Goal: Transaction & Acquisition: Subscribe to service/newsletter

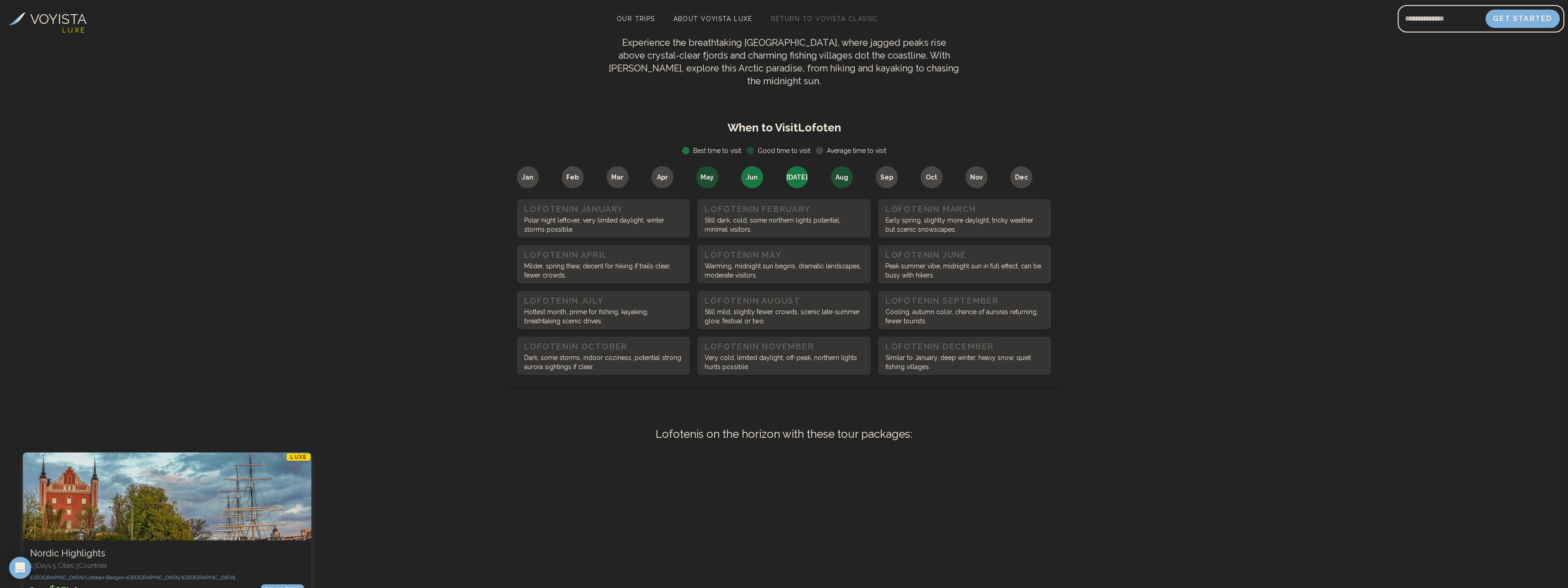
scroll to position [458, 0]
click at [775, 213] on p "Still dark, cold, some northern lights potential, minimal visitors." at bounding box center [784, 222] width 159 height 18
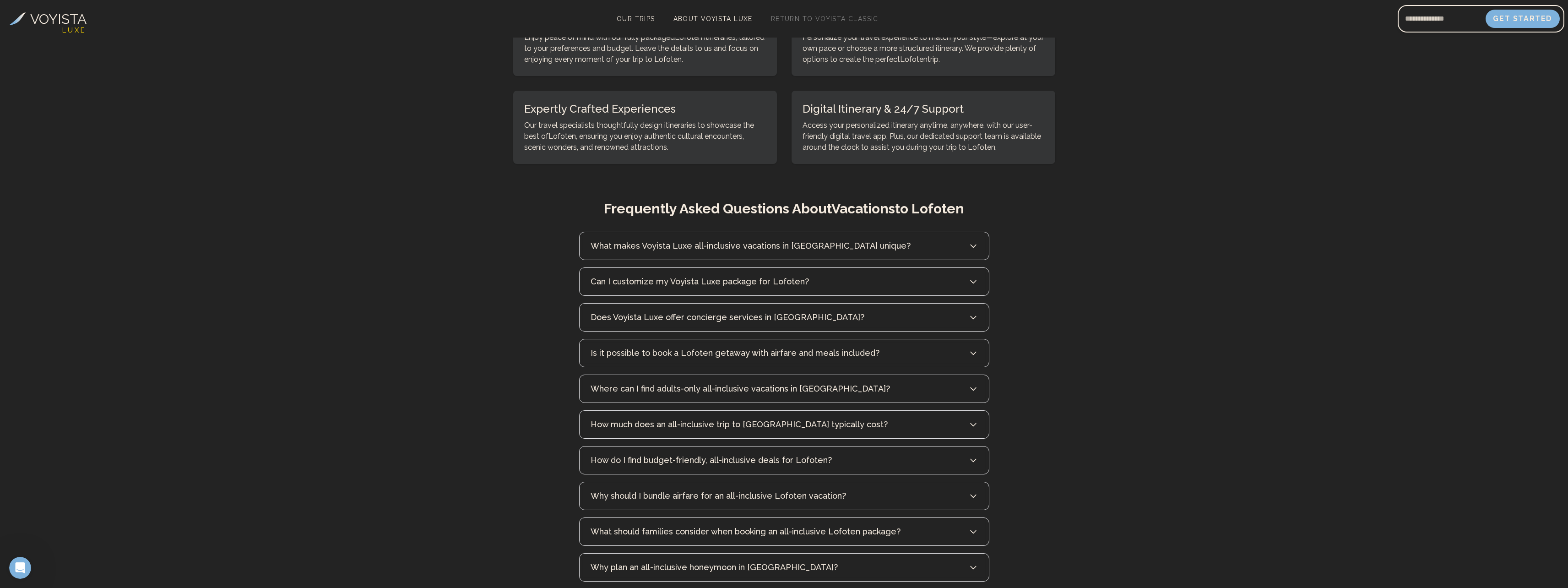
scroll to position [4303, 0]
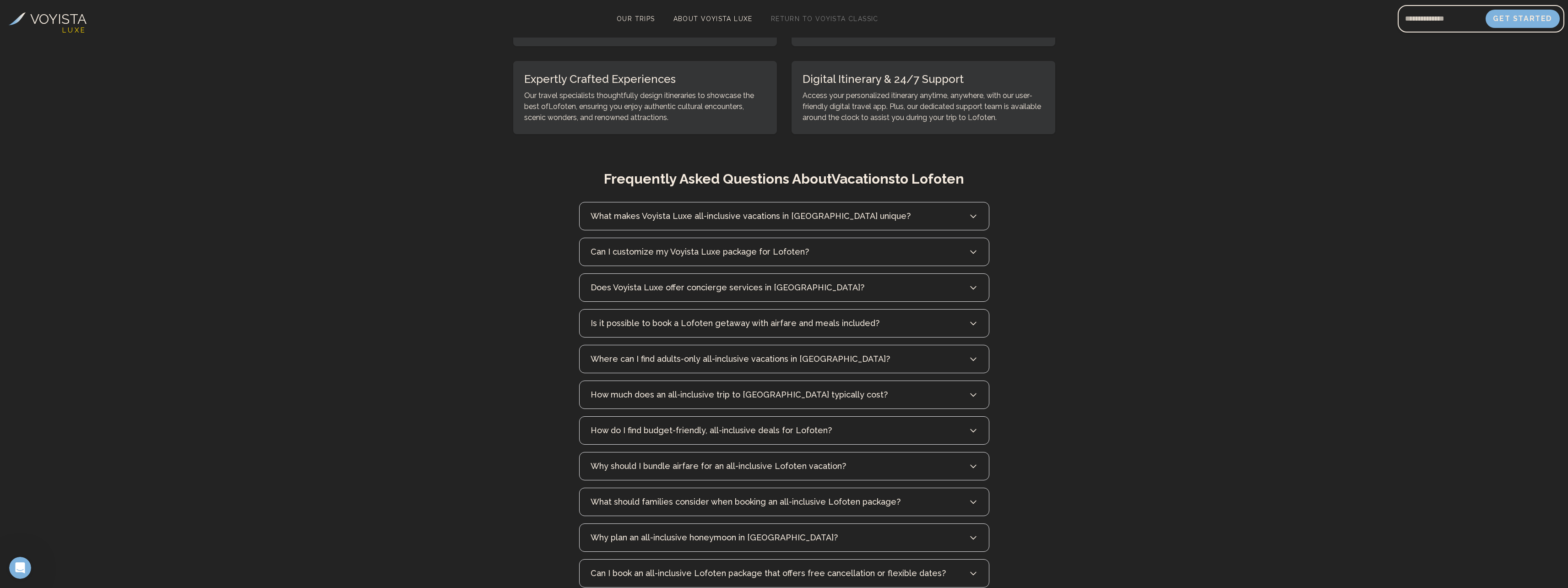
click at [961, 381] on button "How much does an all-inclusive trip to [GEOGRAPHIC_DATA] typically cost?" at bounding box center [784, 394] width 409 height 27
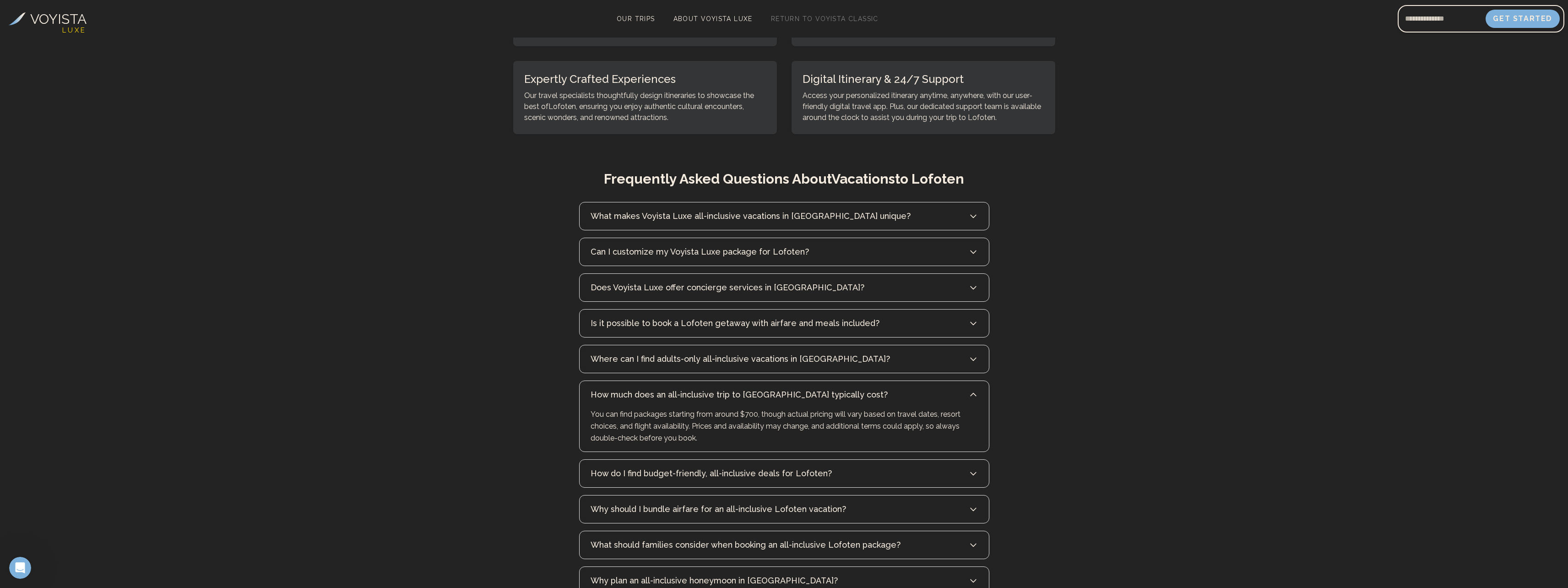
click at [961, 381] on button "How much does an all-inclusive trip to [GEOGRAPHIC_DATA] typically cost?" at bounding box center [784, 394] width 409 height 27
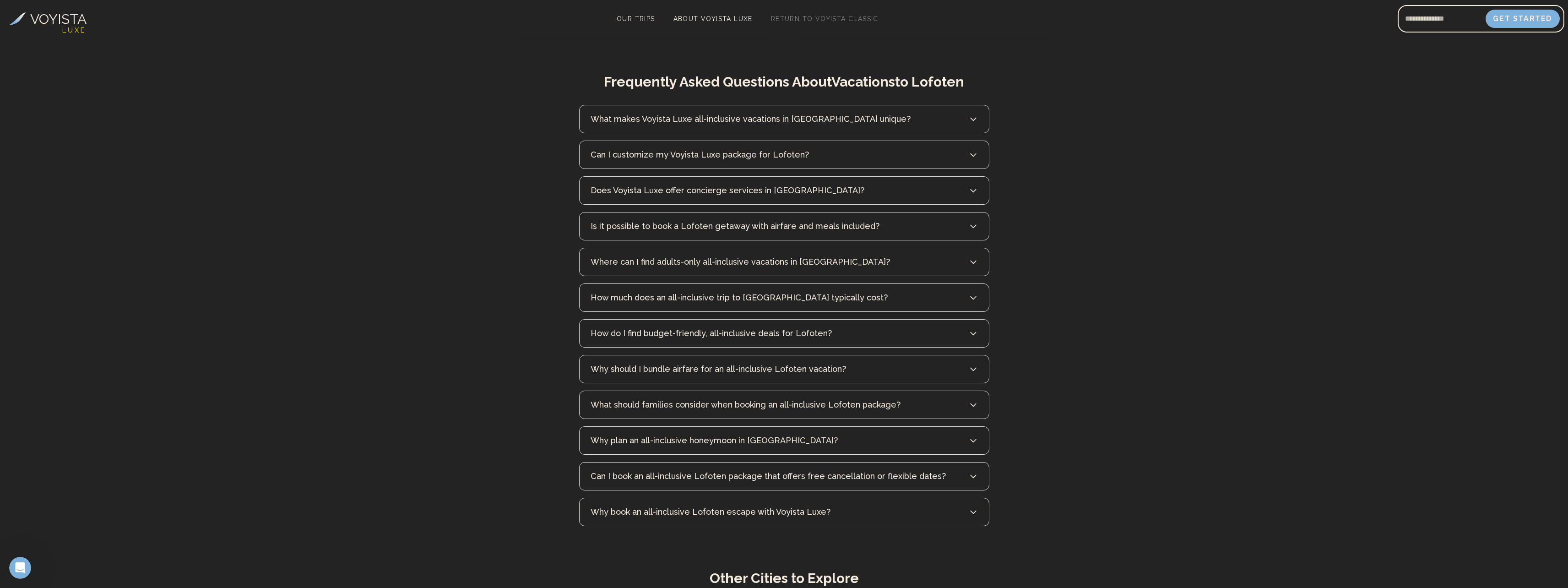
scroll to position [4395, 0]
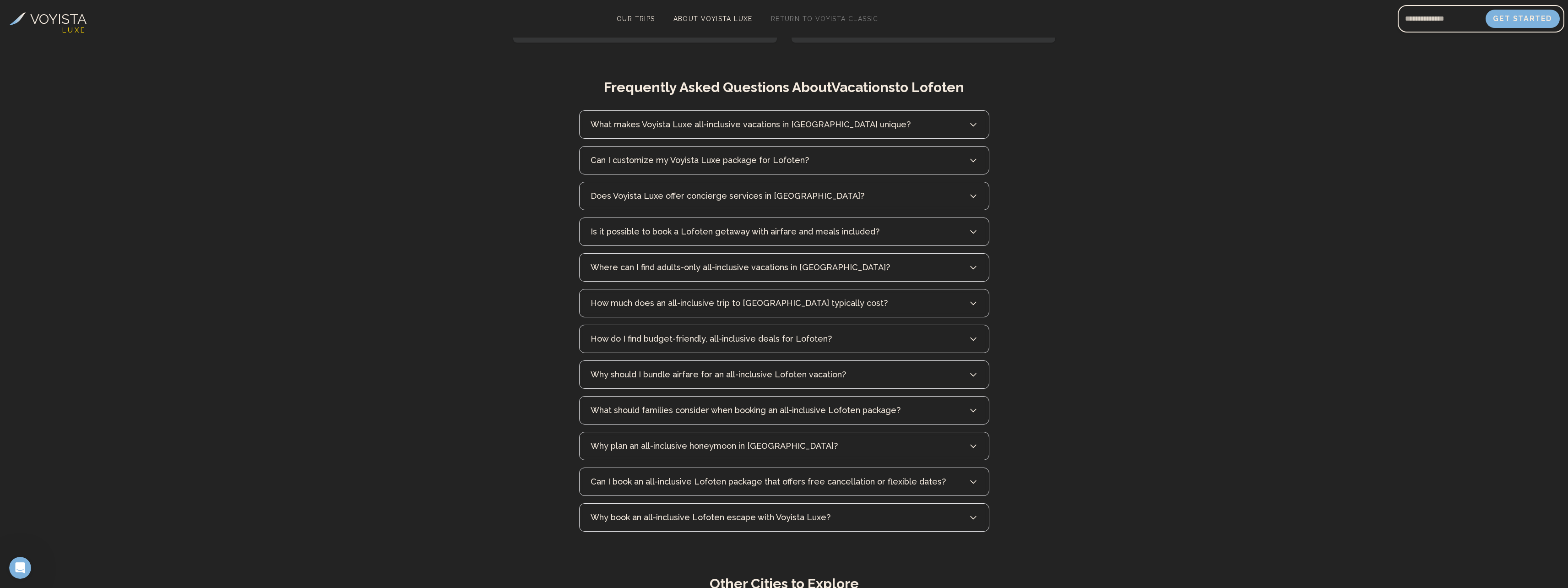
click at [902, 111] on button "What makes Voyista Luxe all-inclusive vacations in [GEOGRAPHIC_DATA] unique?" at bounding box center [784, 124] width 409 height 27
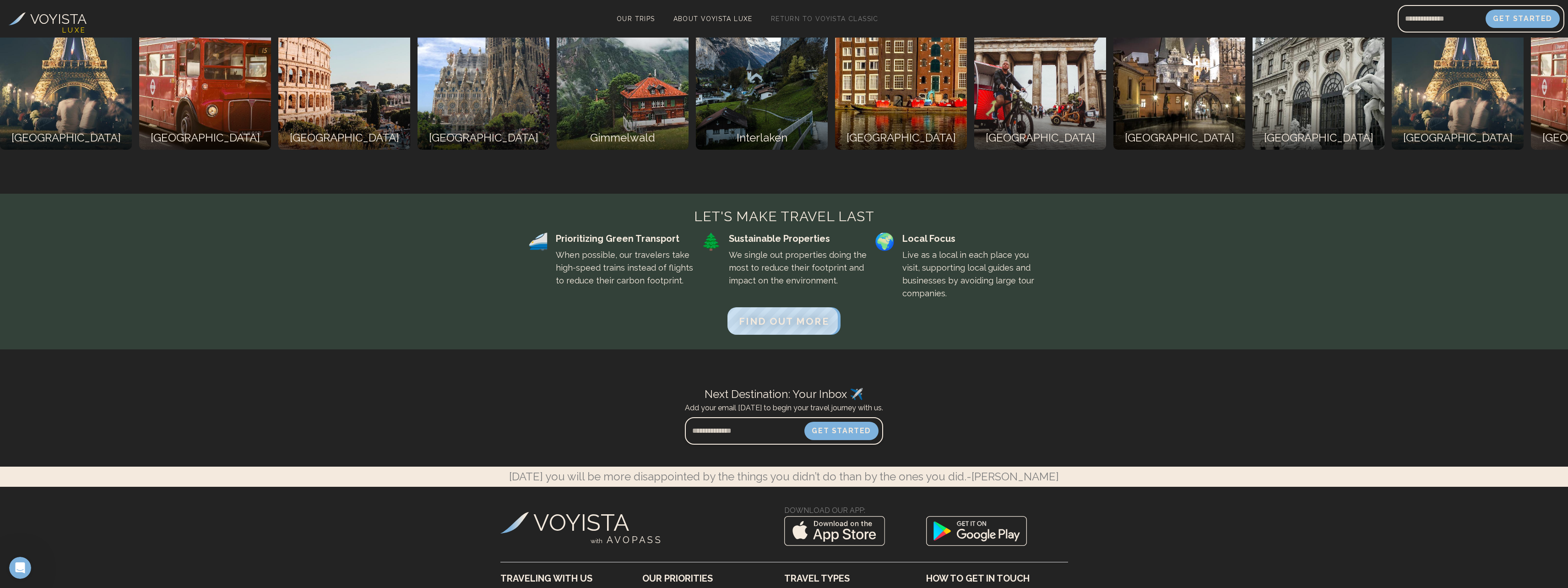
scroll to position [5082, 0]
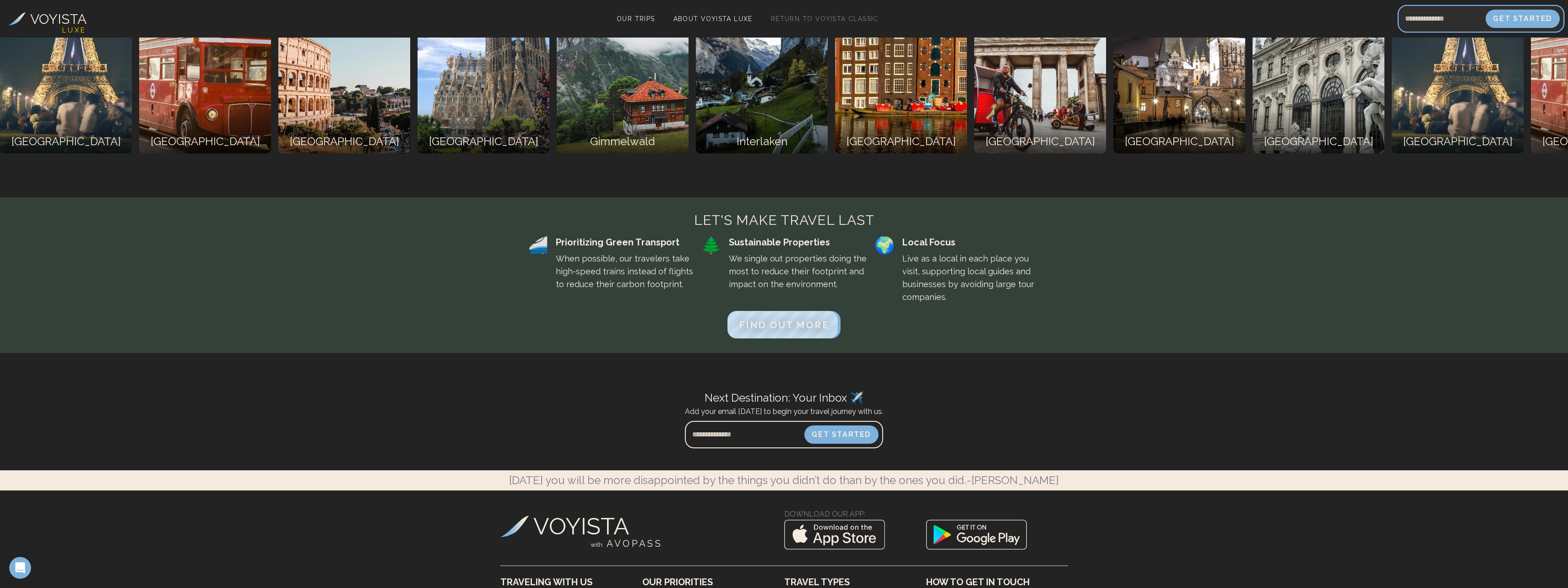
click at [1444, 20] on input "Email address" at bounding box center [1442, 19] width 88 height 22
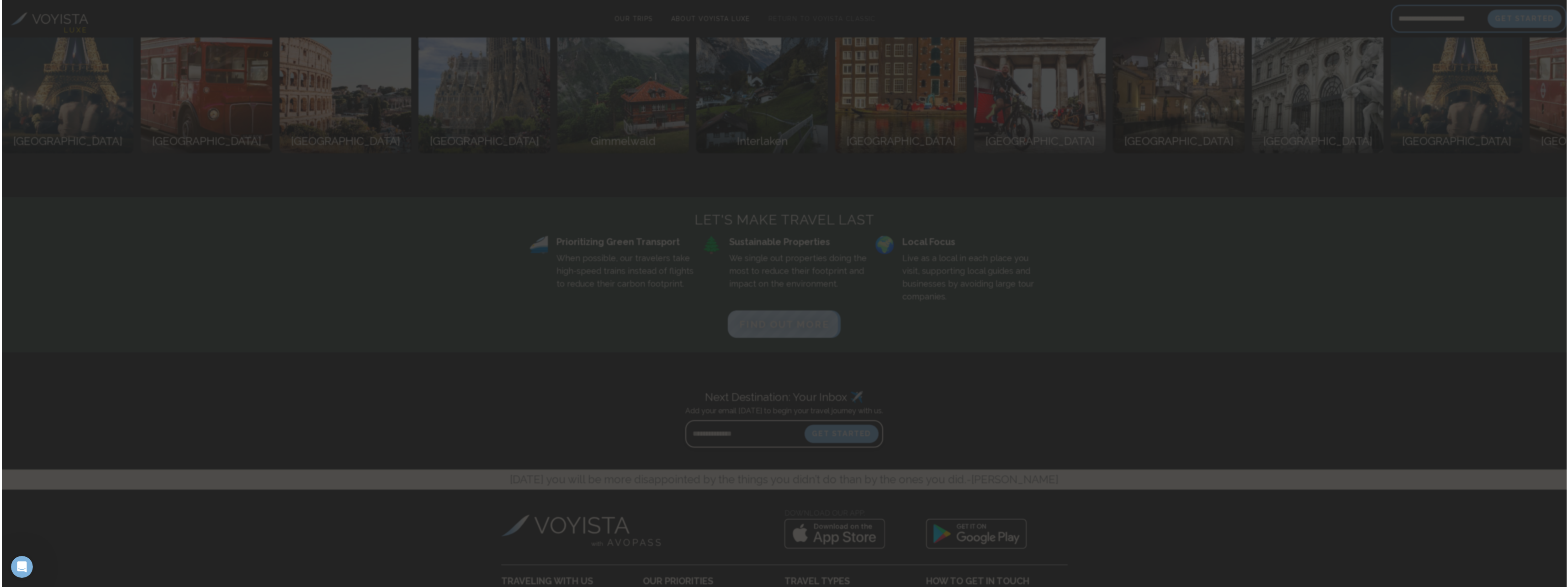
scroll to position [5075, 0]
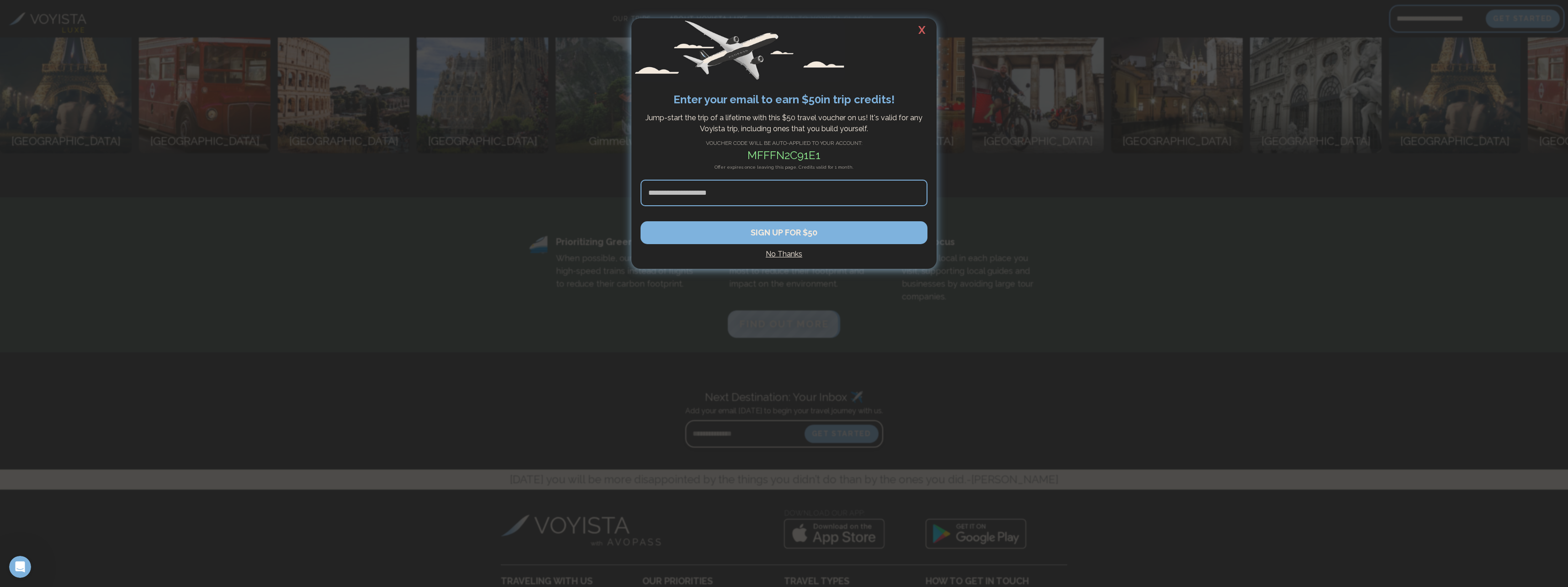
type input "**********"
click at [923, 30] on h2 "X" at bounding box center [922, 30] width 29 height 24
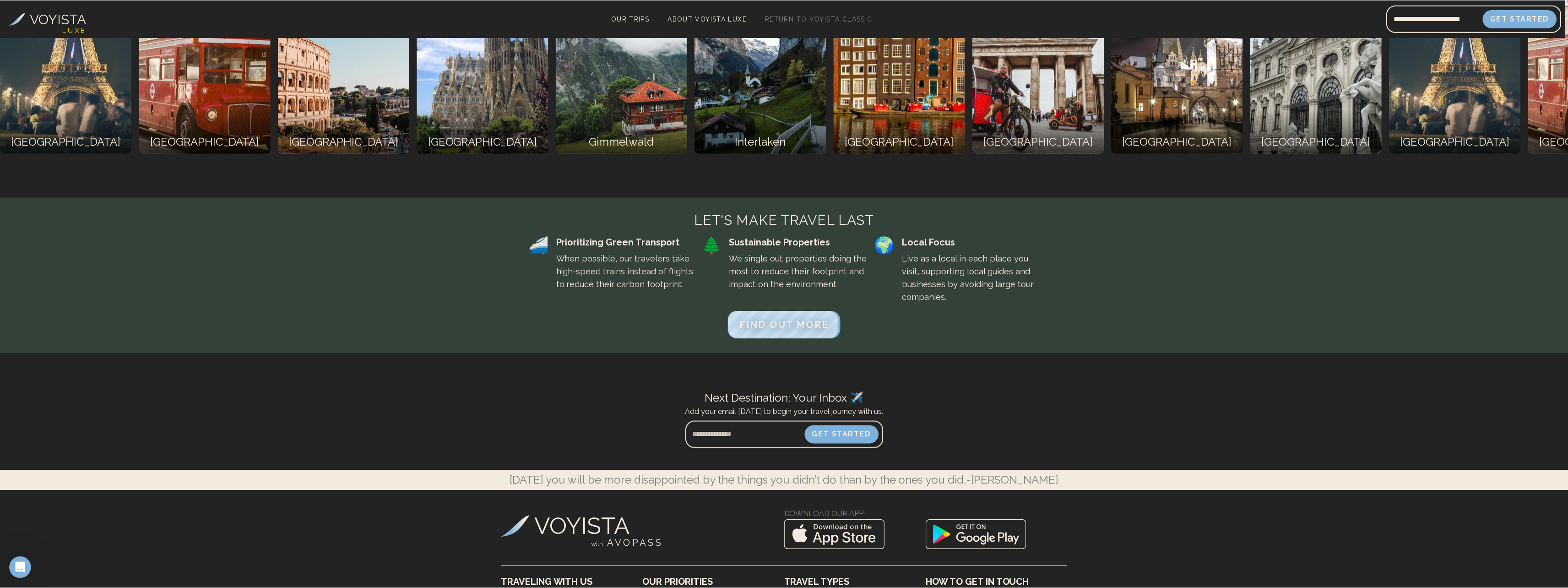
scroll to position [5082, 0]
click at [1509, 20] on button "Get Started" at bounding box center [1523, 19] width 78 height 20
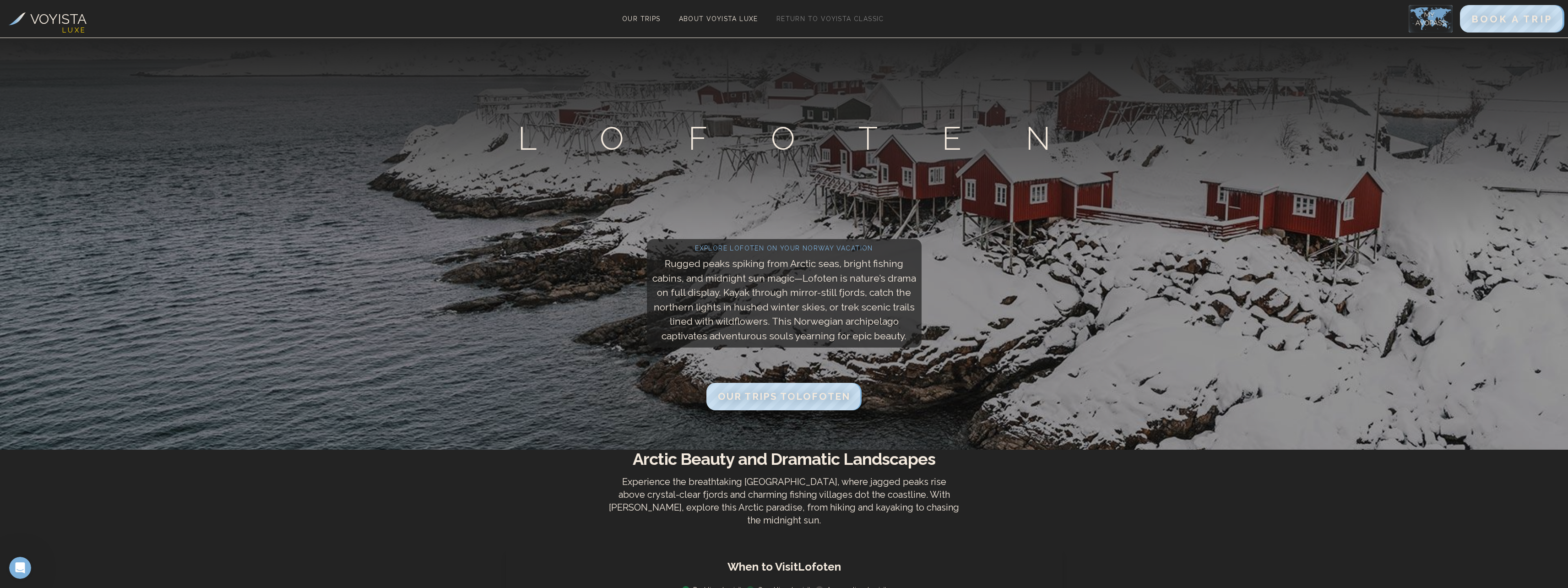
scroll to position [0, 0]
